Goal: Entertainment & Leisure: Consume media (video, audio)

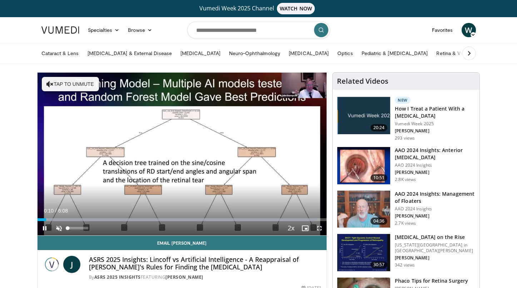
click at [58, 228] on span "Video Player" at bounding box center [59, 228] width 14 height 14
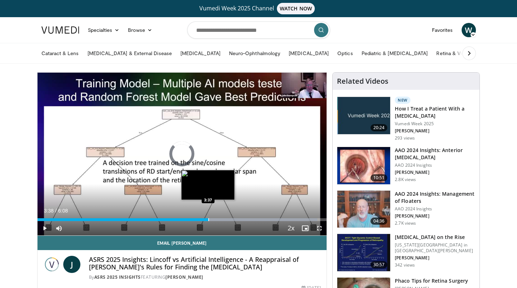
click at [209, 221] on div "Loaded : 96.83% 3:38 3:37" at bounding box center [182, 219] width 289 height 3
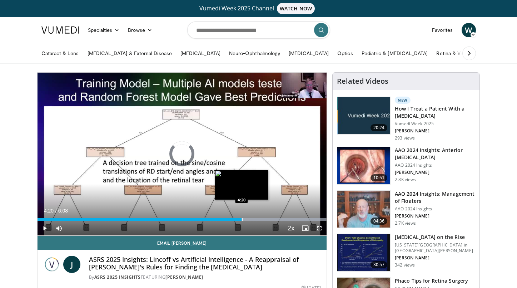
click at [242, 219] on div "Progress Bar" at bounding box center [242, 219] width 1 height 3
click at [258, 219] on div "Progress Bar" at bounding box center [182, 219] width 289 height 3
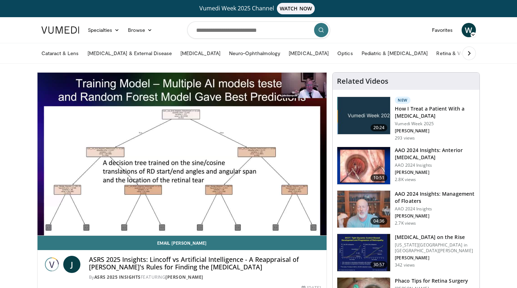
click at [263, 232] on div "Progress Bar" at bounding box center [262, 233] width 1 height 3
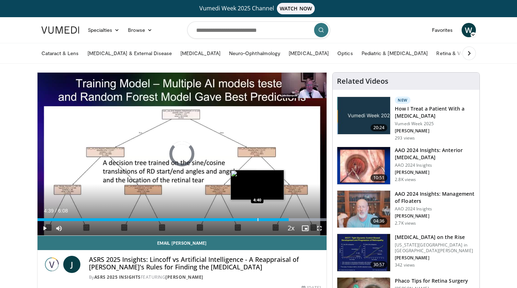
click at [257, 220] on div "5:19" at bounding box center [163, 219] width 251 height 3
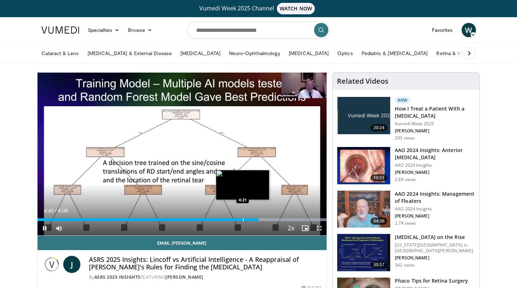
click at [243, 219] on div "Progress Bar" at bounding box center [243, 219] width 1 height 3
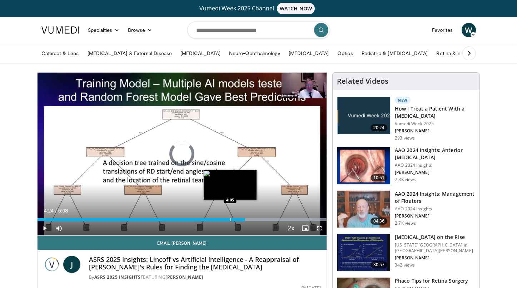
click at [231, 218] on div "Progress Bar" at bounding box center [231, 219] width 1 height 3
click at [224, 220] on div "Progress Bar" at bounding box center [224, 219] width 1 height 3
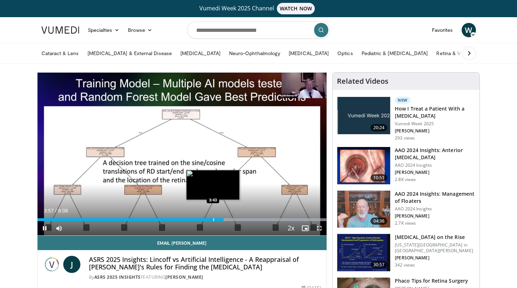
click at [212, 218] on div "3:57" at bounding box center [131, 219] width 187 height 3
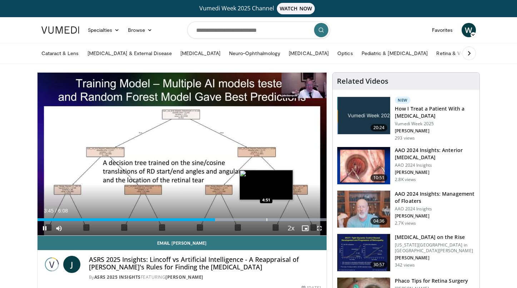
click at [266, 217] on div "Loaded : 99.89% 3:46 4:51" at bounding box center [182, 217] width 289 height 7
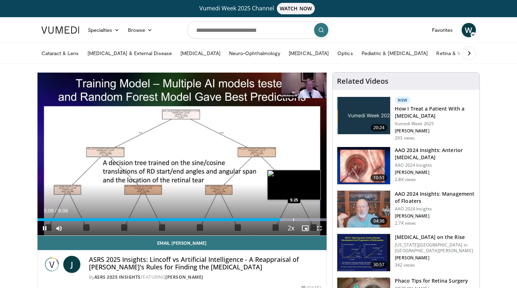
click at [294, 220] on div "Progress Bar" at bounding box center [293, 219] width 1 height 3
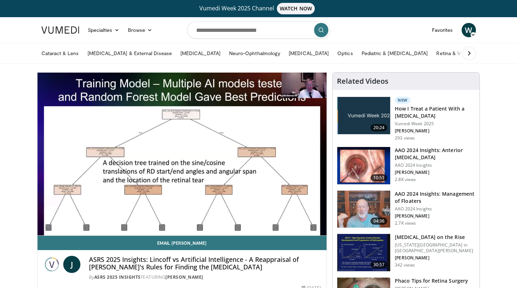
click at [127, 219] on video-js "**********" at bounding box center [182, 154] width 289 height 163
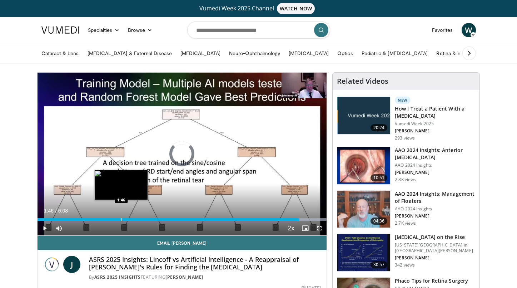
click at [122, 220] on div "Progress Bar" at bounding box center [122, 219] width 1 height 3
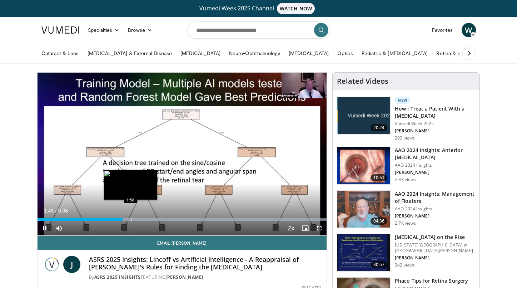
click at [131, 220] on div "Progress Bar" at bounding box center [131, 219] width 1 height 3
click at [141, 220] on div "Progress Bar" at bounding box center [141, 219] width 1 height 3
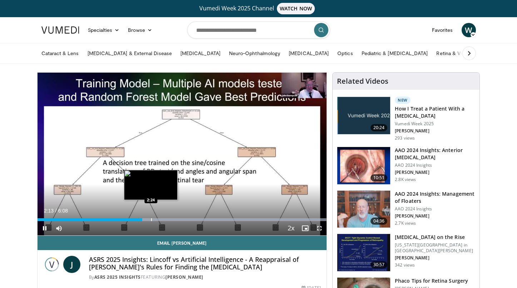
click at [151, 219] on div "Progress Bar" at bounding box center [151, 219] width 1 height 3
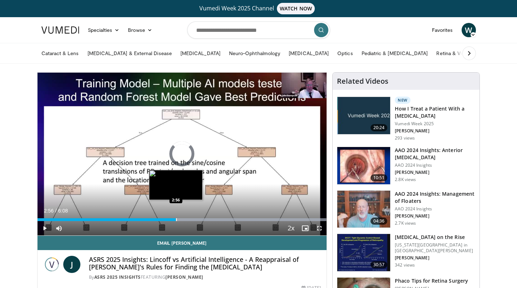
click at [176, 218] on div "Progress Bar" at bounding box center [176, 219] width 1 height 3
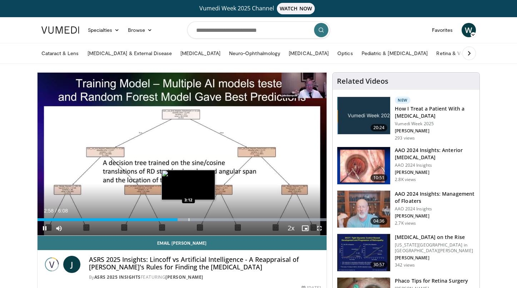
click at [188, 218] on div "10 seconds Tap to unmute" at bounding box center [182, 154] width 289 height 163
click at [189, 220] on div "Progress Bar" at bounding box center [189, 219] width 1 height 3
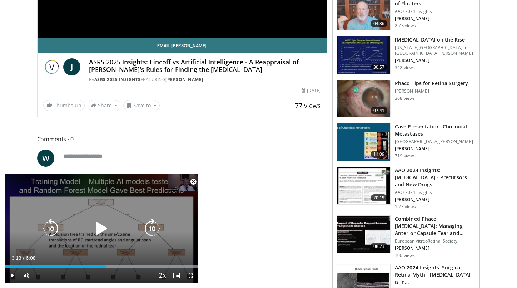
scroll to position [207, 0]
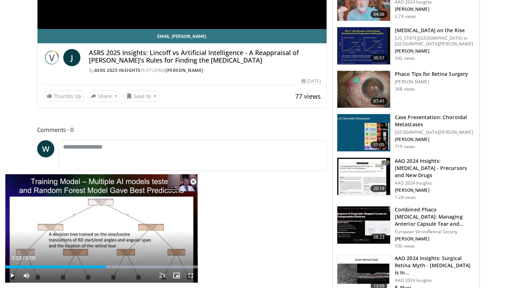
click at [192, 180] on span "Video Player" at bounding box center [193, 181] width 14 height 14
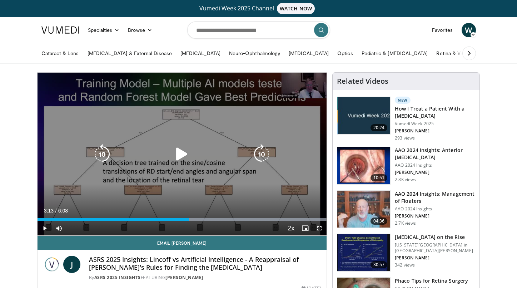
scroll to position [0, 0]
